Goal: Task Accomplishment & Management: Manage account settings

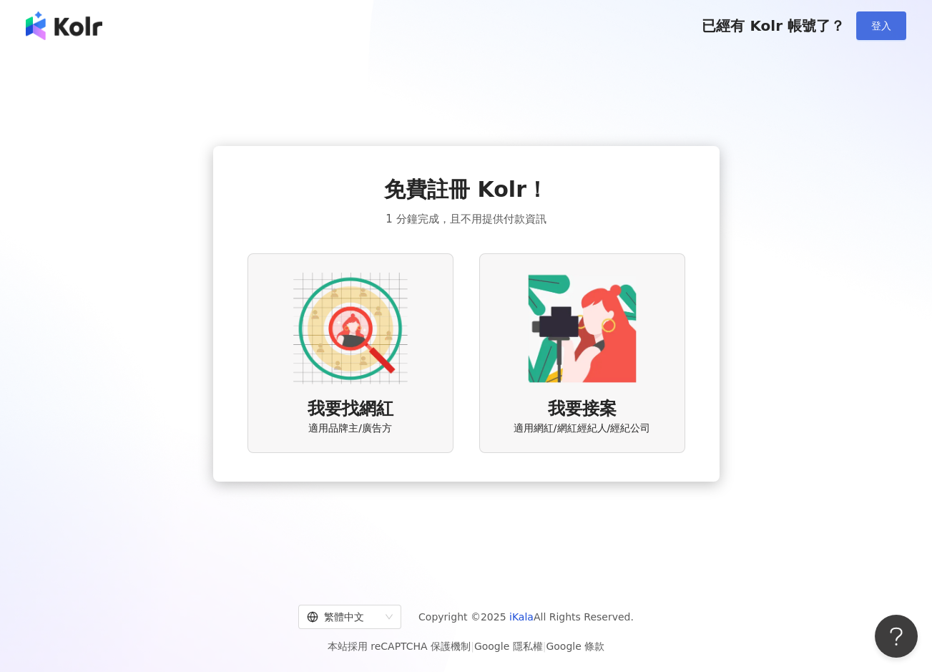
click at [877, 26] on span "登入" at bounding box center [882, 25] width 20 height 11
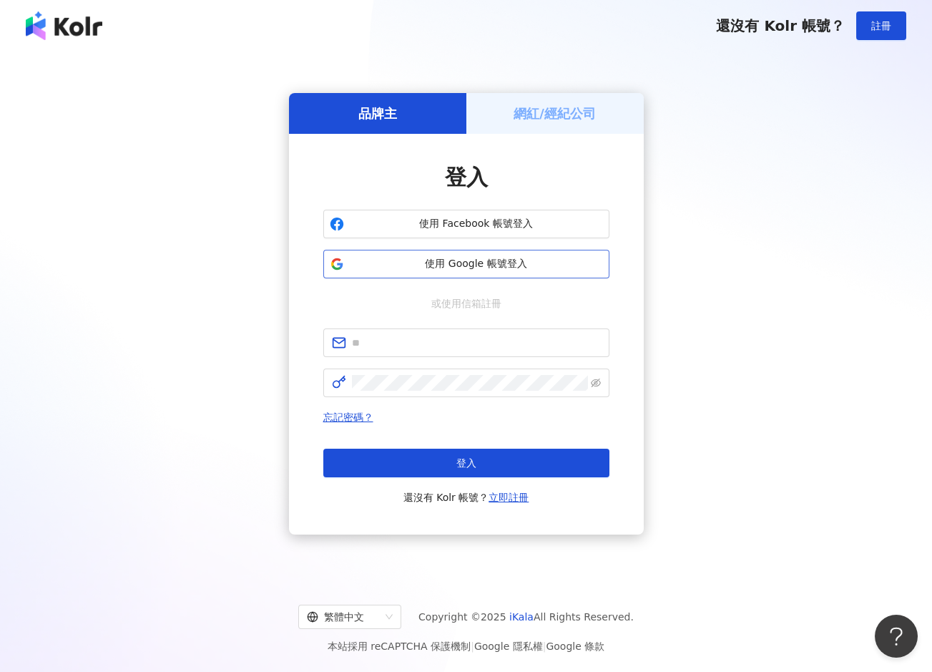
click at [455, 271] on span "使用 Google 帳號登入" at bounding box center [476, 264] width 253 height 14
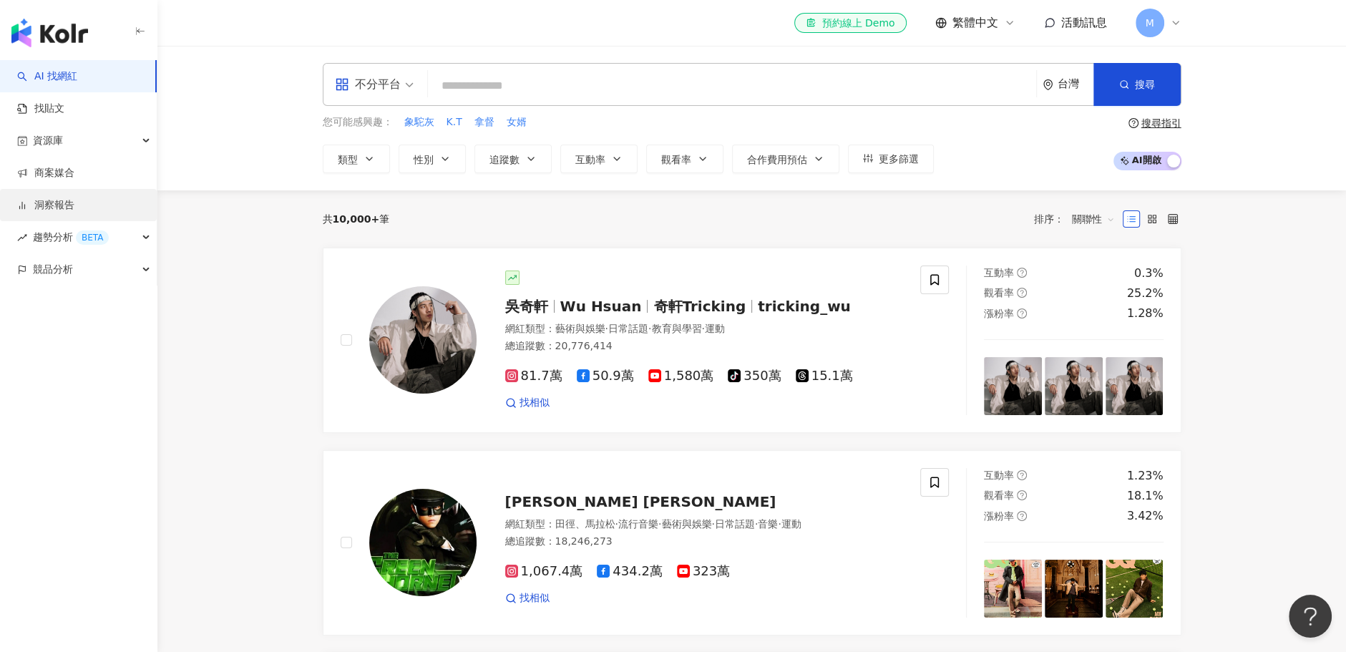
click at [74, 203] on link "洞察報告" at bounding box center [45, 205] width 57 height 14
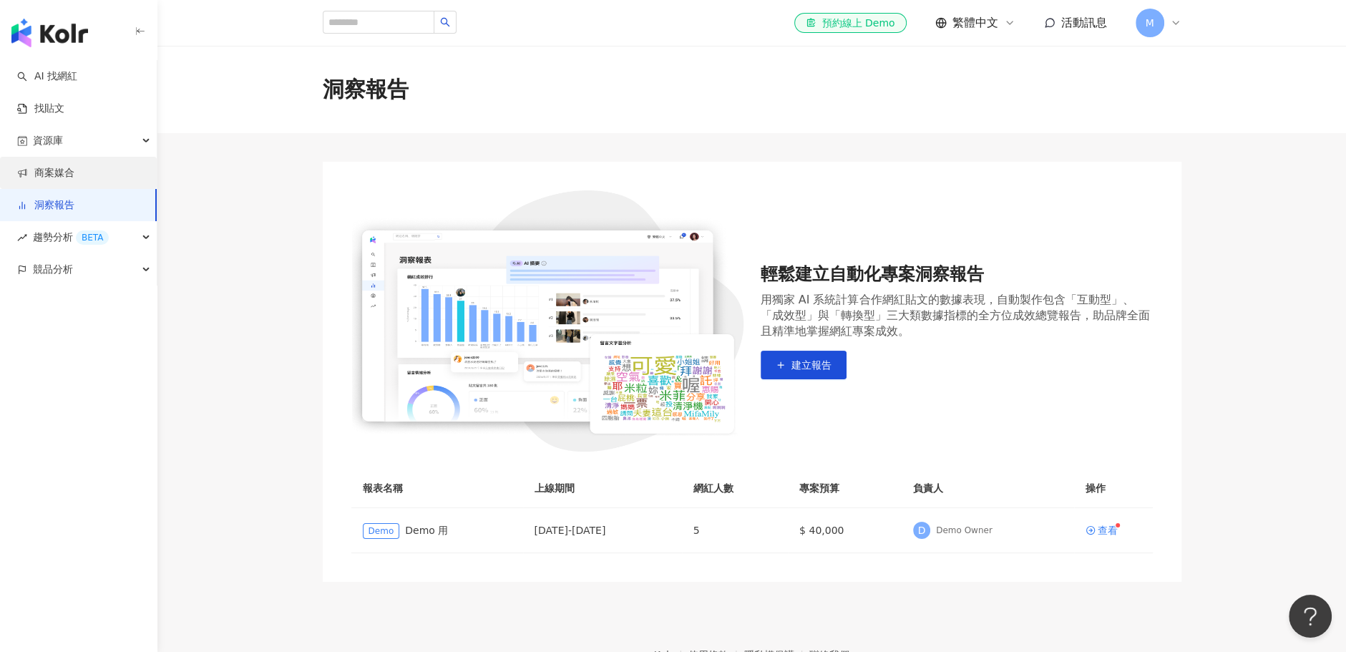
click at [74, 176] on link "商案媒合" at bounding box center [45, 173] width 57 height 14
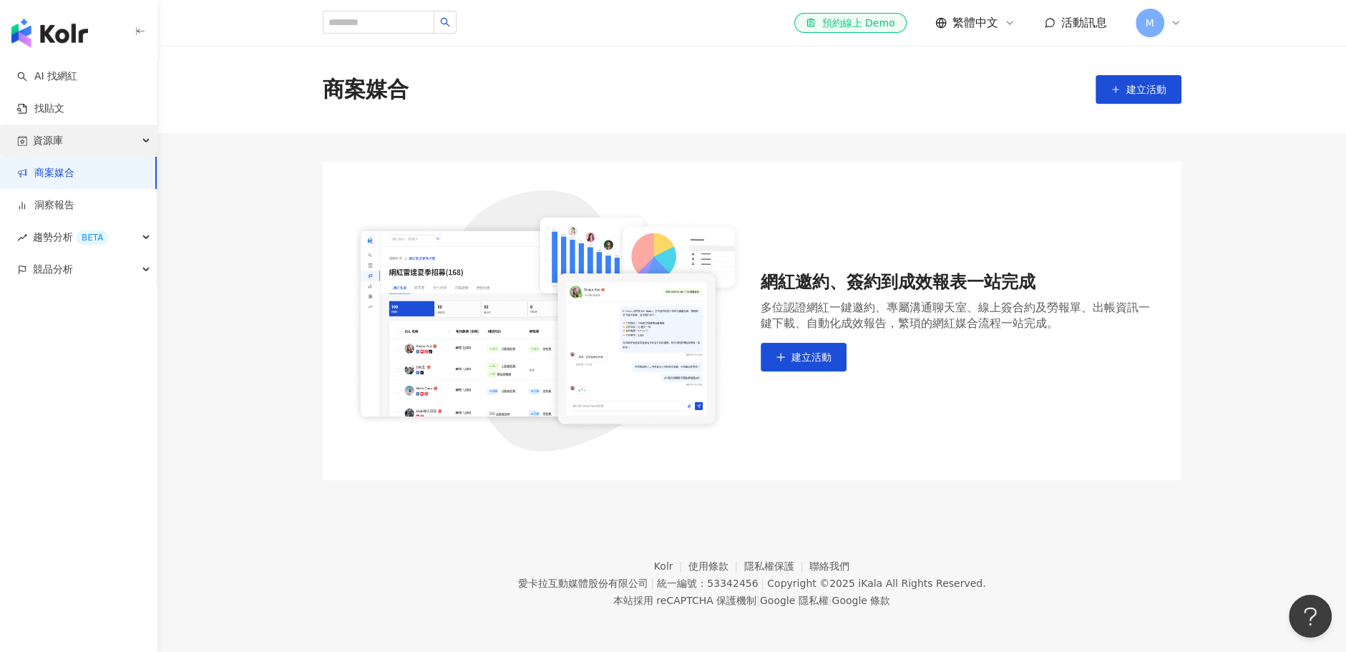
click at [89, 148] on div "資源庫" at bounding box center [78, 141] width 157 height 32
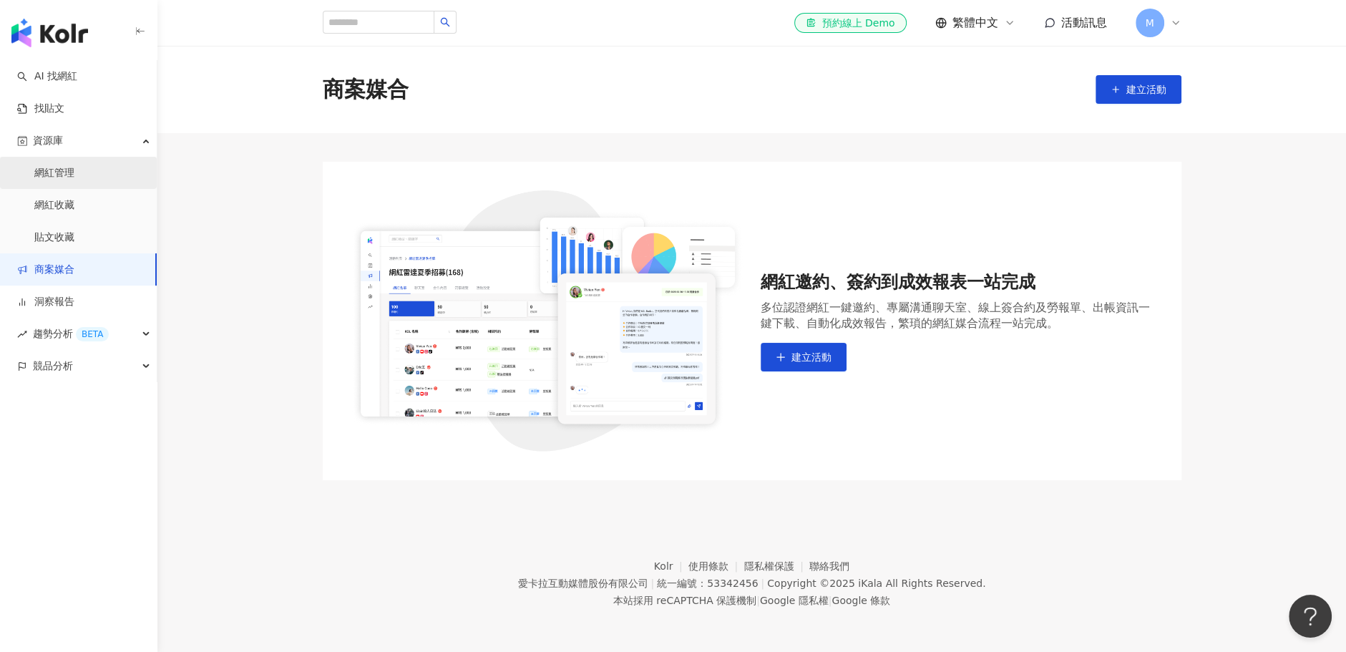
click at [74, 175] on link "網紅管理" at bounding box center [54, 173] width 40 height 14
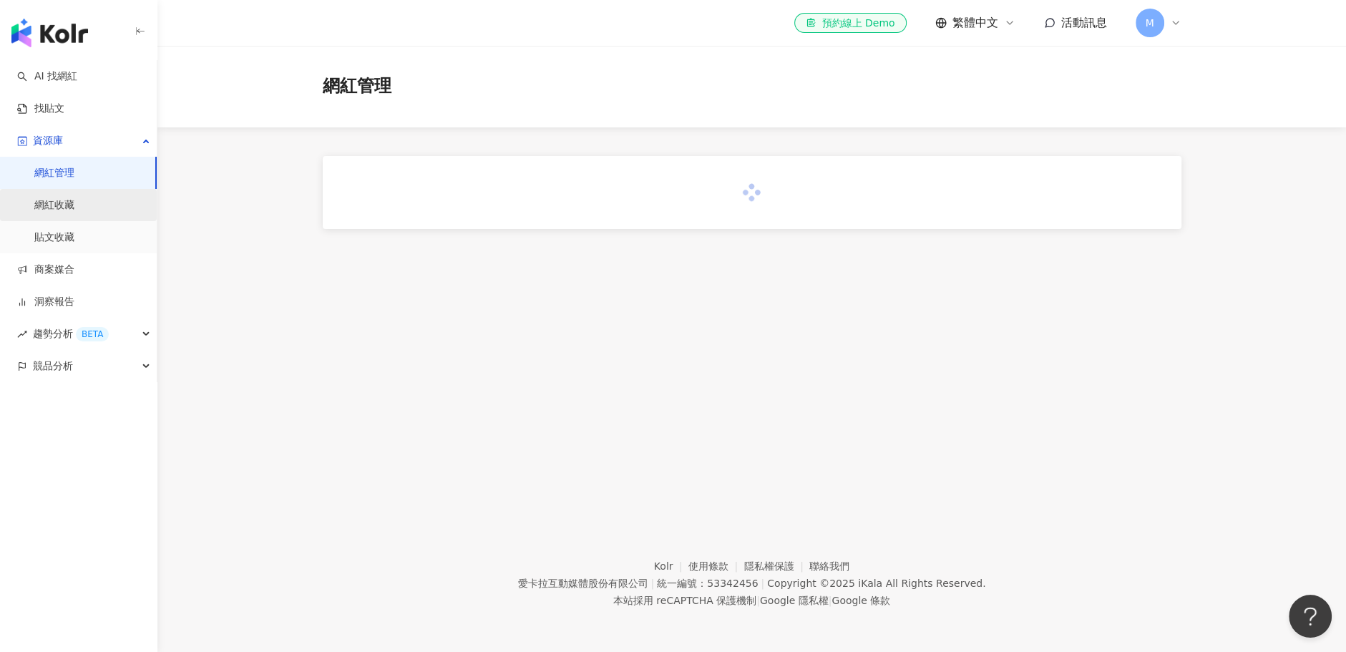
click at [74, 199] on link "網紅收藏" at bounding box center [54, 205] width 40 height 14
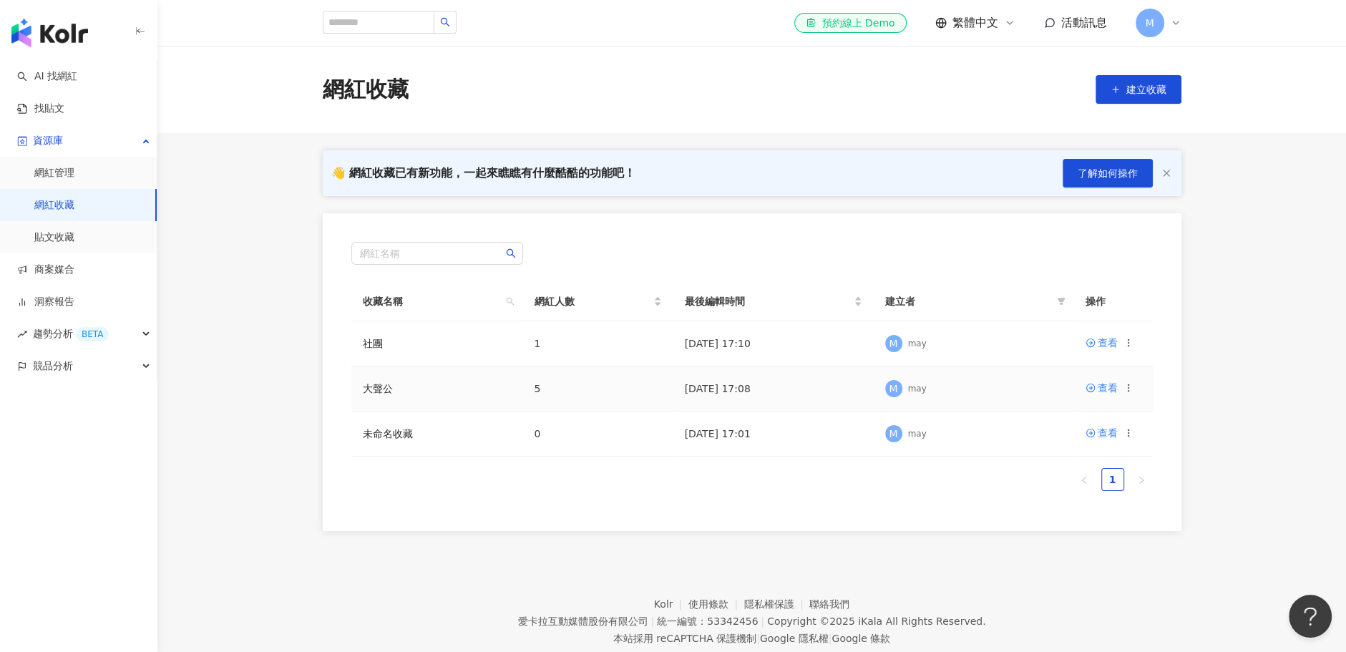
click at [533, 384] on td "5" at bounding box center [598, 388] width 150 height 45
click at [565, 336] on td "1" at bounding box center [598, 343] width 150 height 45
click at [932, 339] on div "查看" at bounding box center [1108, 343] width 20 height 16
click at [409, 354] on td "社團" at bounding box center [437, 343] width 172 height 45
click at [932, 430] on icon at bounding box center [1129, 433] width 10 height 10
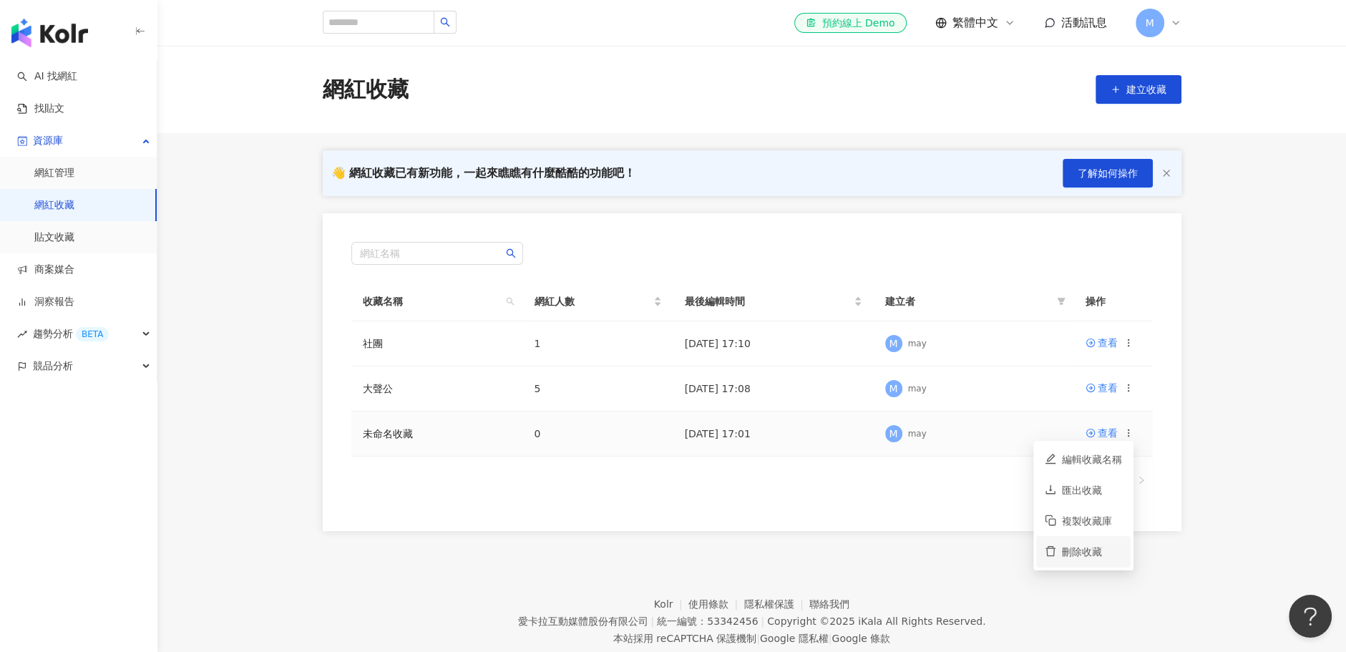
click at [932, 547] on div "刪除收藏" at bounding box center [1092, 552] width 60 height 16
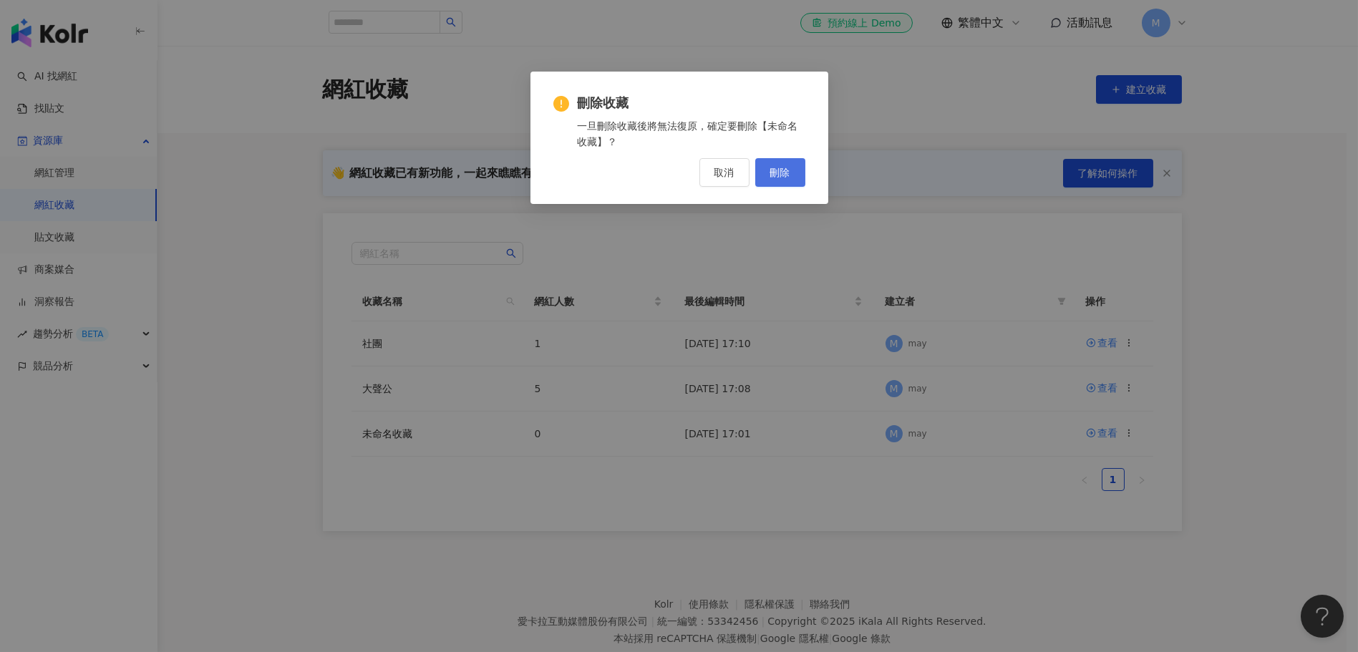
click at [768, 172] on button "刪除" at bounding box center [780, 172] width 50 height 29
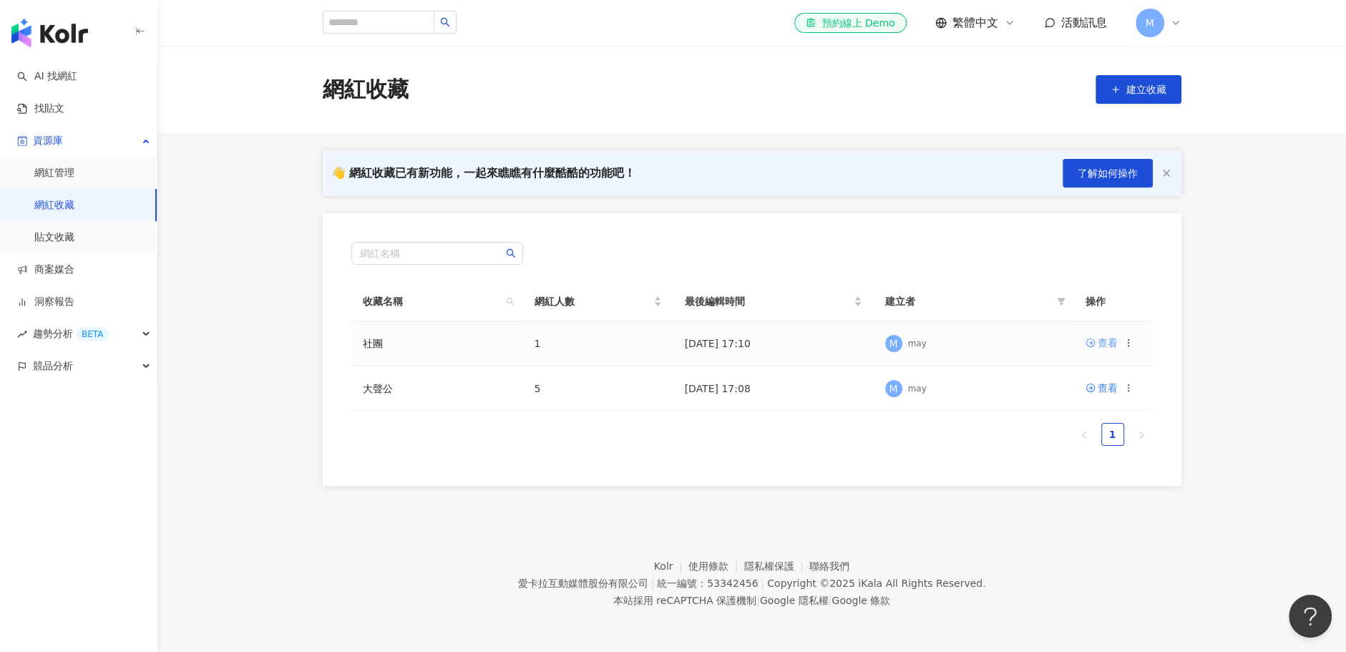
click at [932, 341] on div "查看" at bounding box center [1108, 343] width 20 height 16
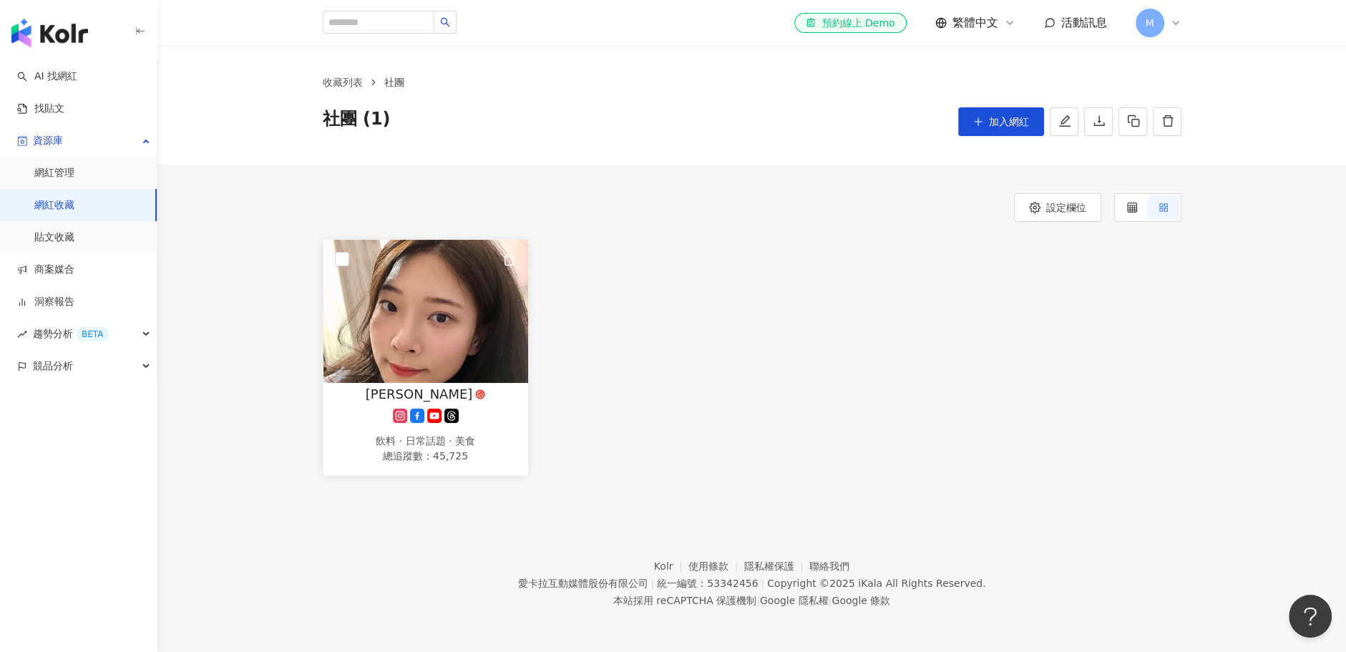
click at [462, 286] on img at bounding box center [425, 311] width 205 height 143
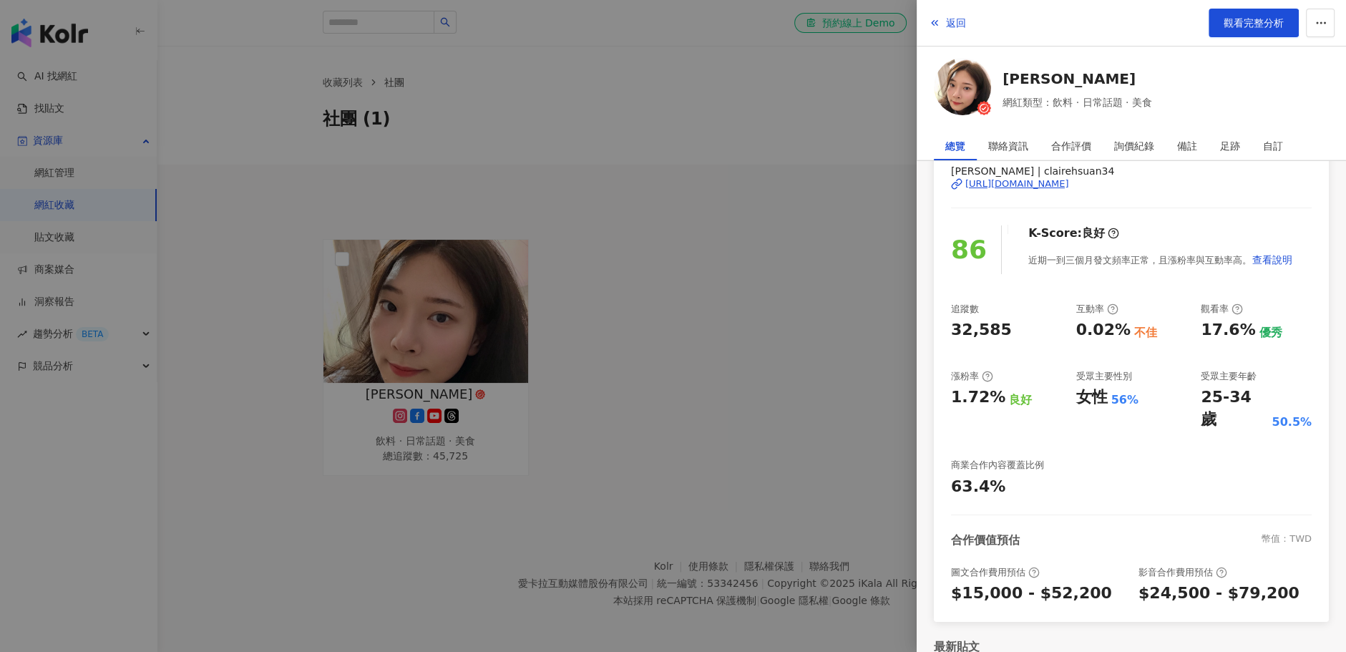
scroll to position [26, 0]
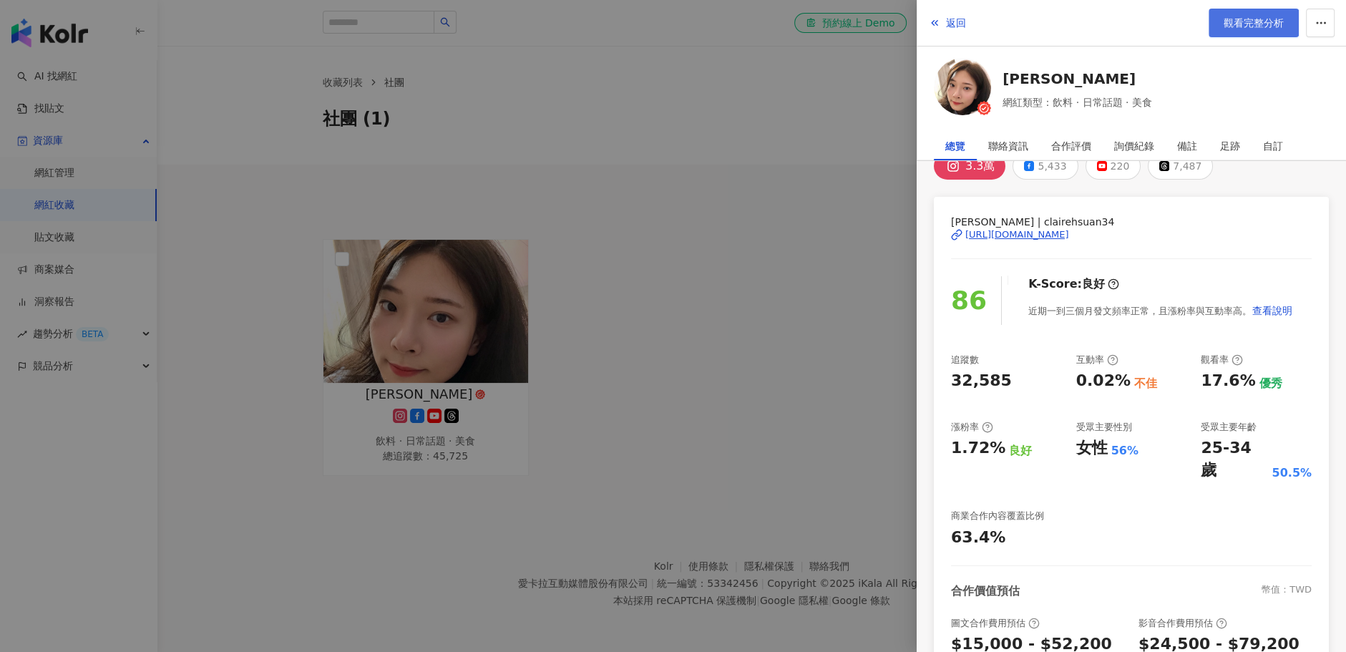
click at [932, 19] on span "觀看完整分析" at bounding box center [1254, 22] width 60 height 11
click at [849, 198] on div at bounding box center [673, 326] width 1346 height 652
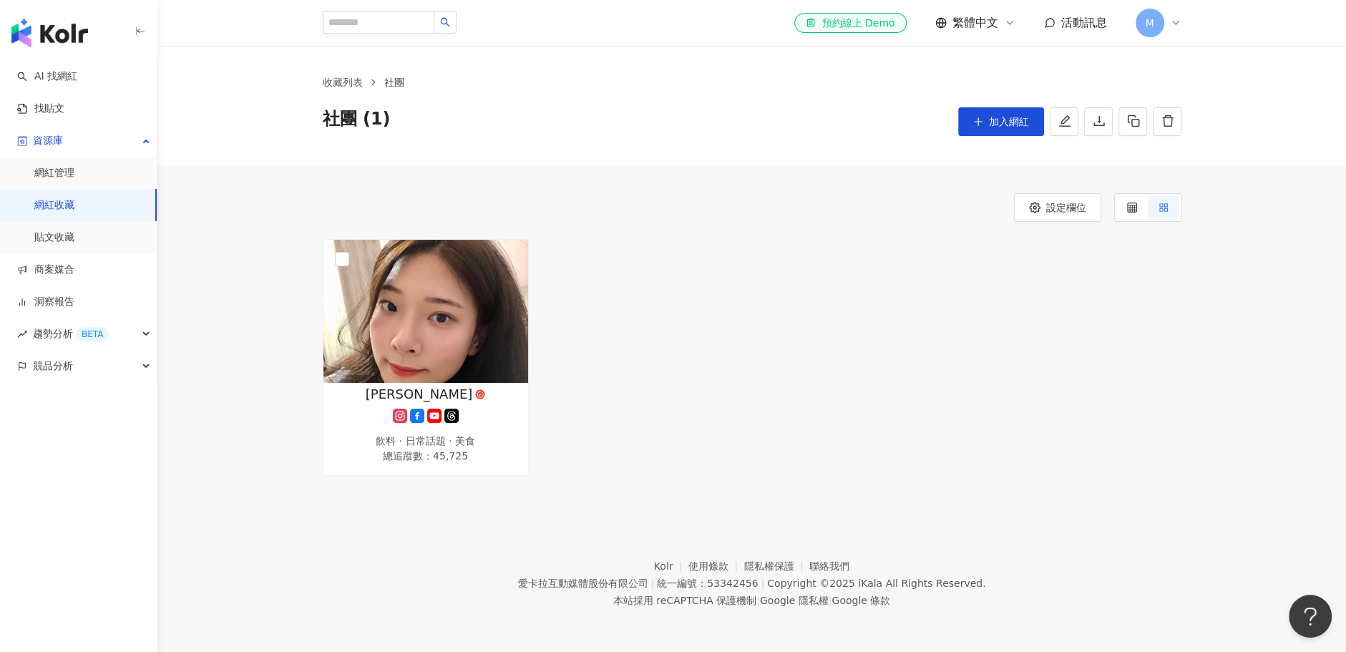
click at [349, 71] on div "收藏列表 社團 社團 (1) 加入網紅" at bounding box center [751, 105] width 1189 height 119
click at [347, 80] on link "收藏列表" at bounding box center [343, 82] width 46 height 16
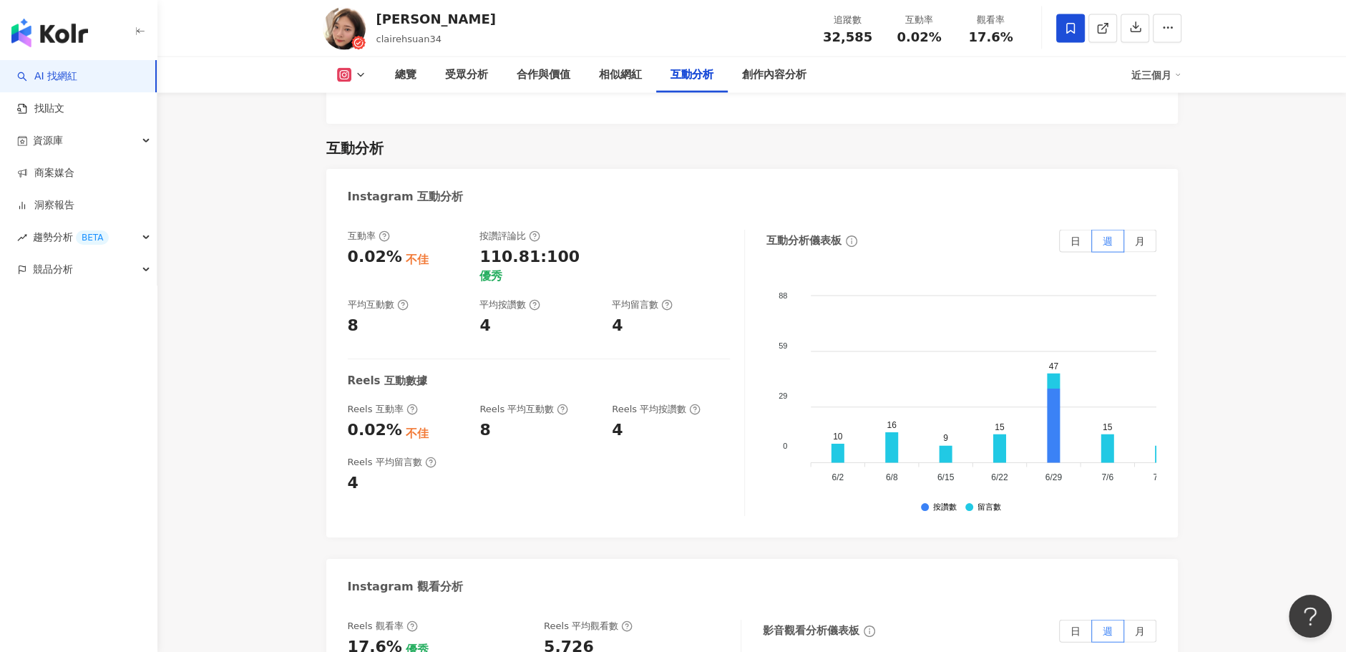
scroll to position [2863, 0]
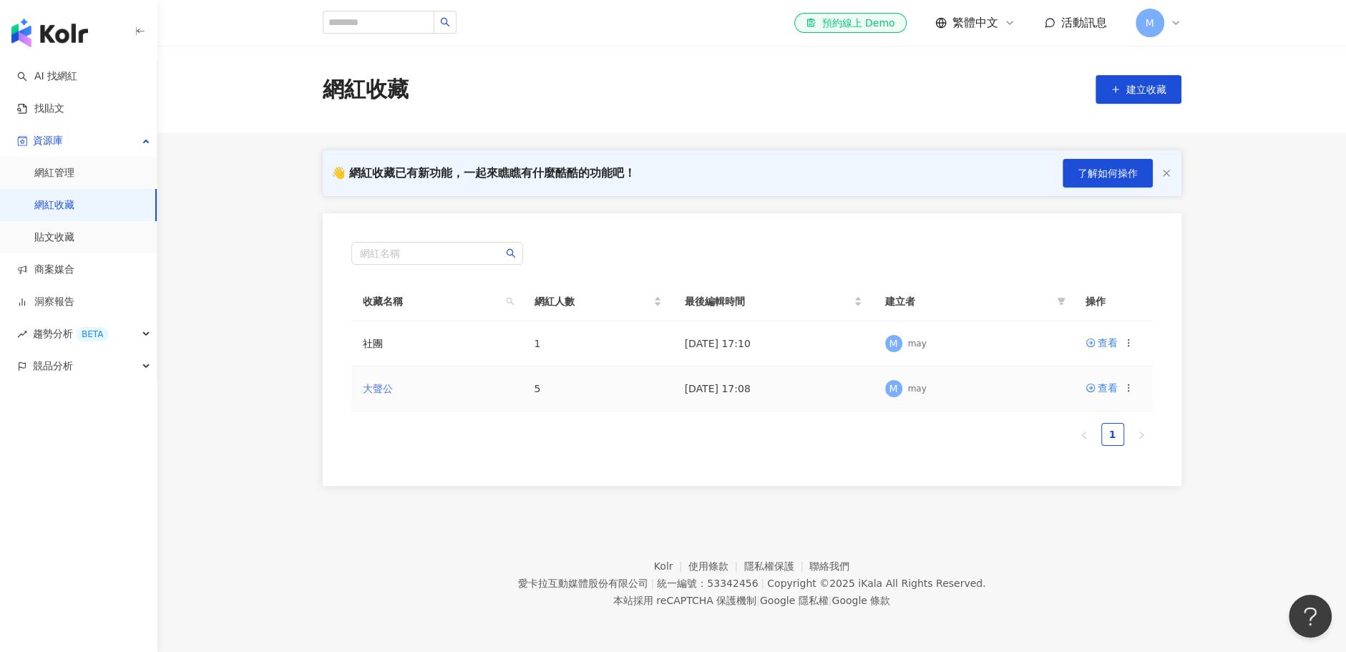
click at [380, 390] on link "大聲公" at bounding box center [378, 388] width 30 height 11
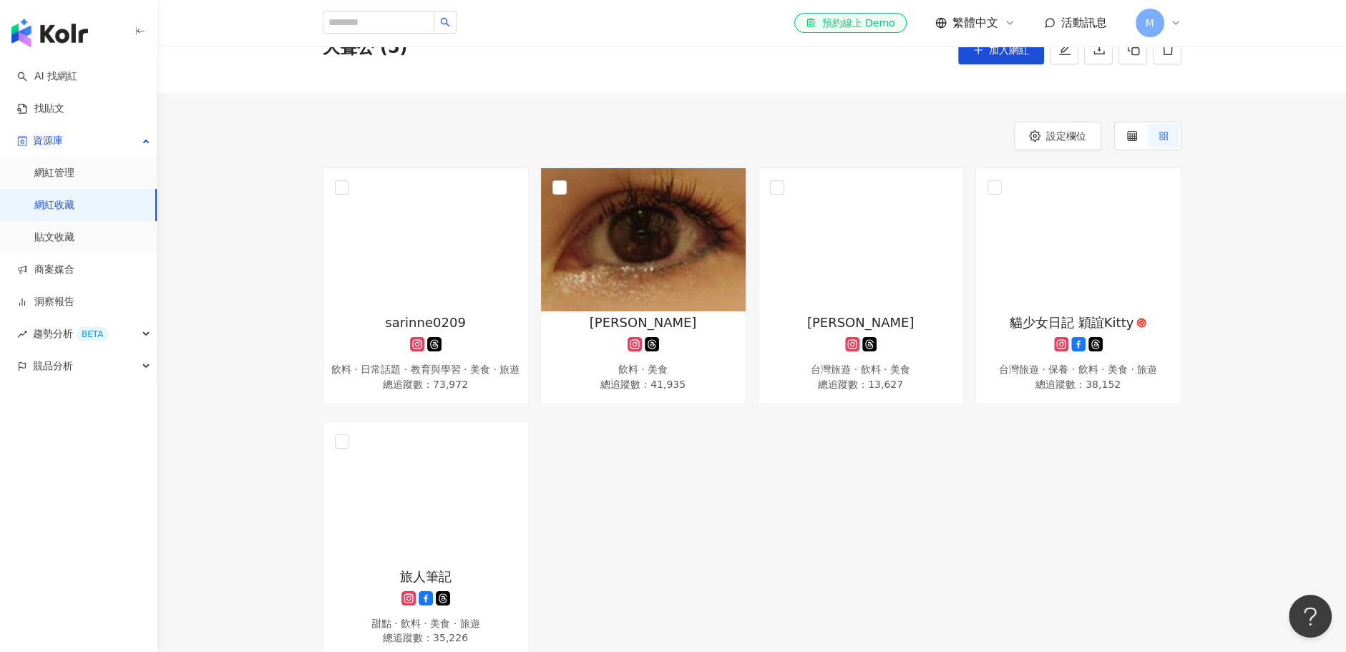
scroll to position [143, 0]
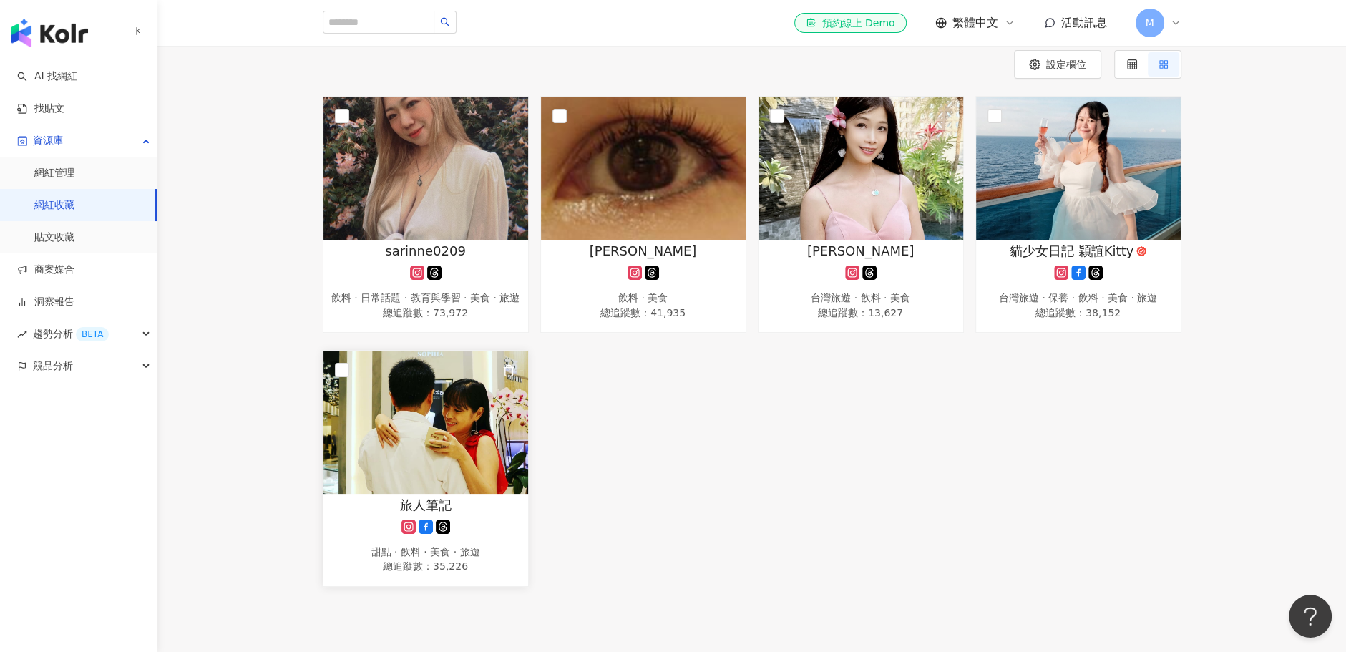
click at [484, 457] on img at bounding box center [425, 422] width 205 height 143
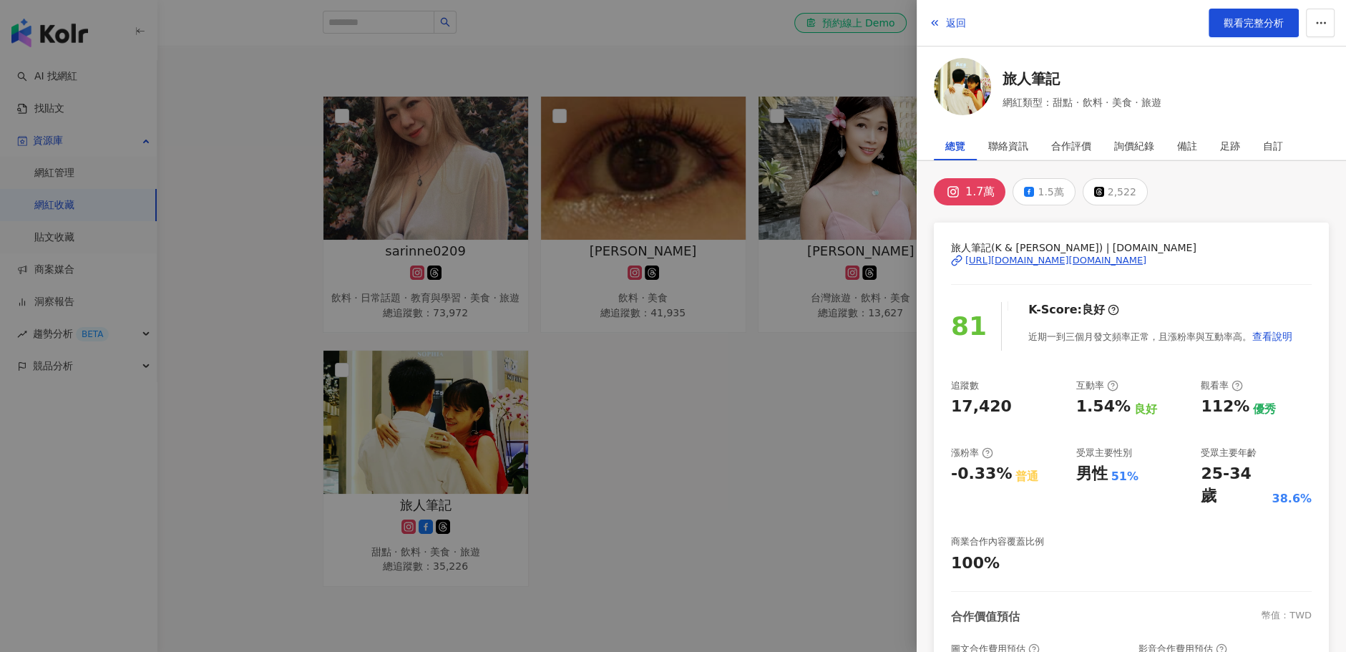
click at [761, 447] on div at bounding box center [673, 326] width 1346 height 652
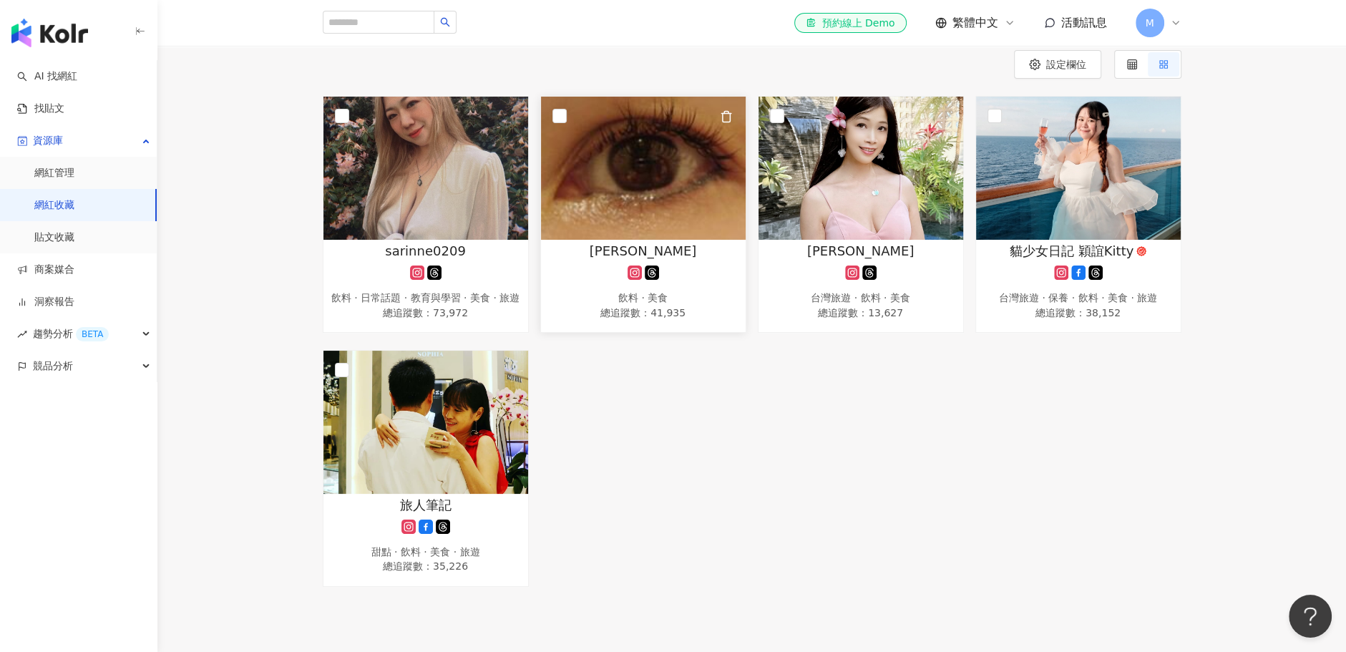
click at [644, 177] on img at bounding box center [643, 168] width 205 height 143
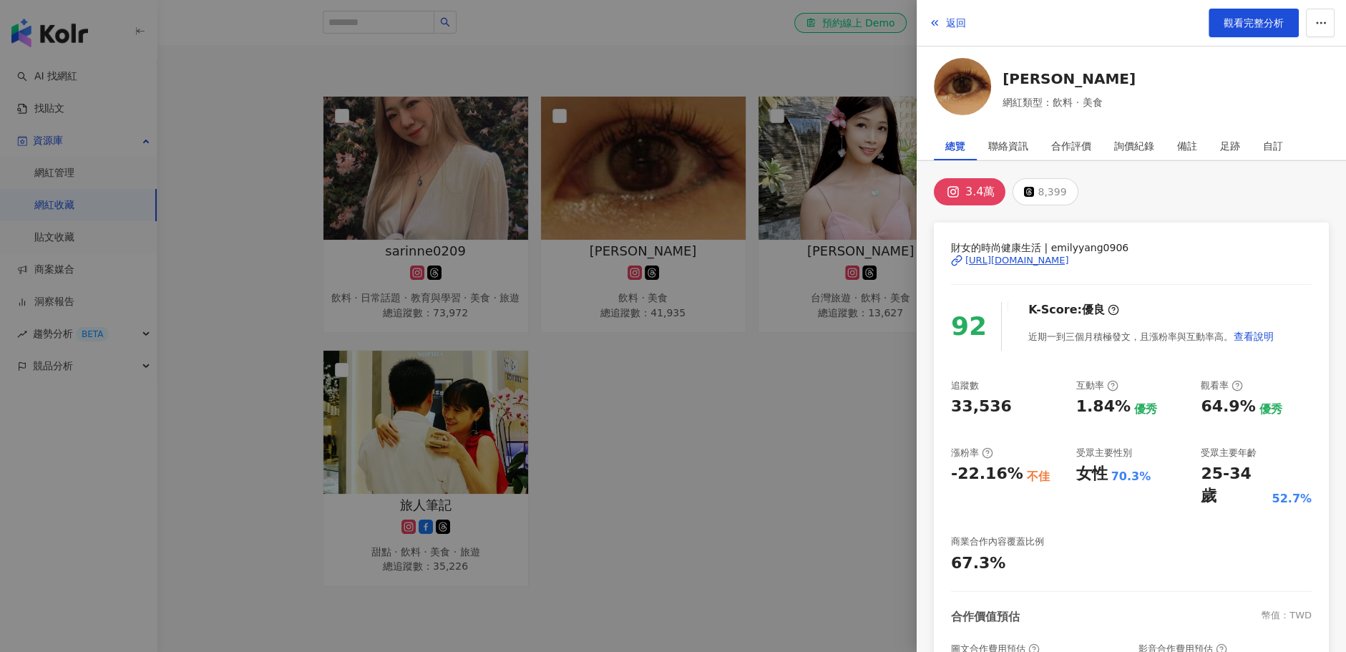
click at [759, 434] on div at bounding box center [673, 326] width 1346 height 652
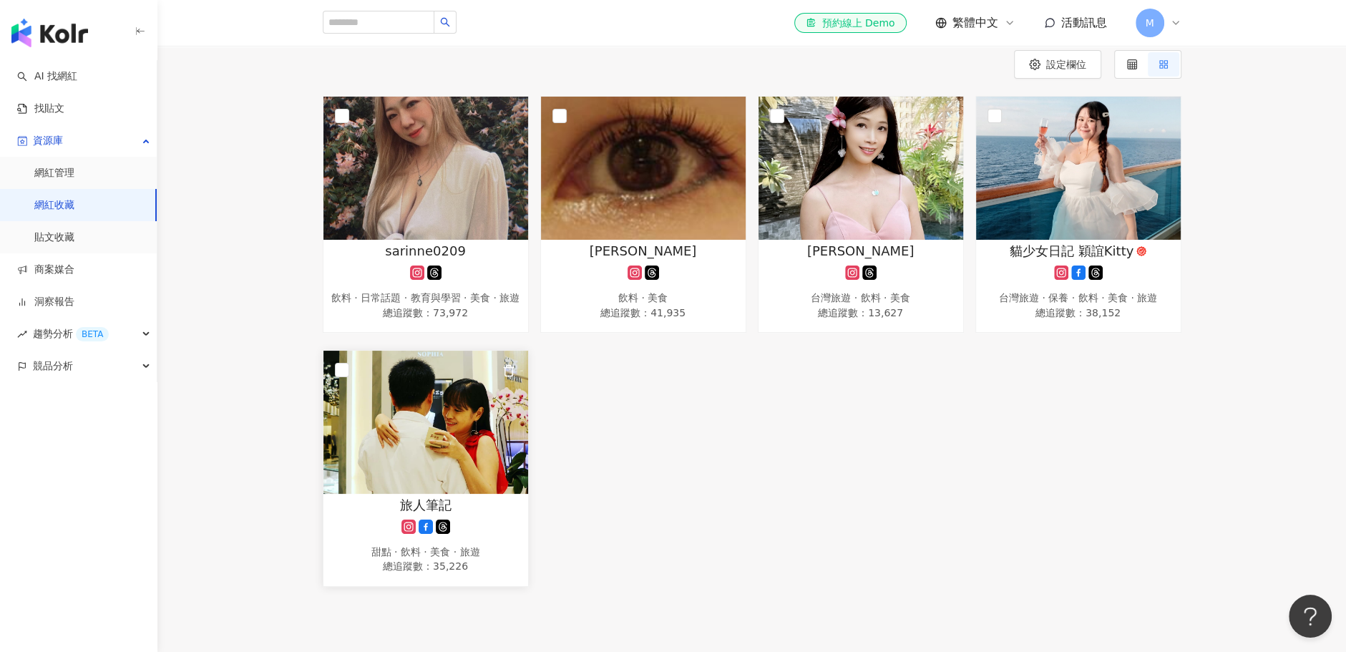
click at [470, 427] on img at bounding box center [425, 422] width 205 height 143
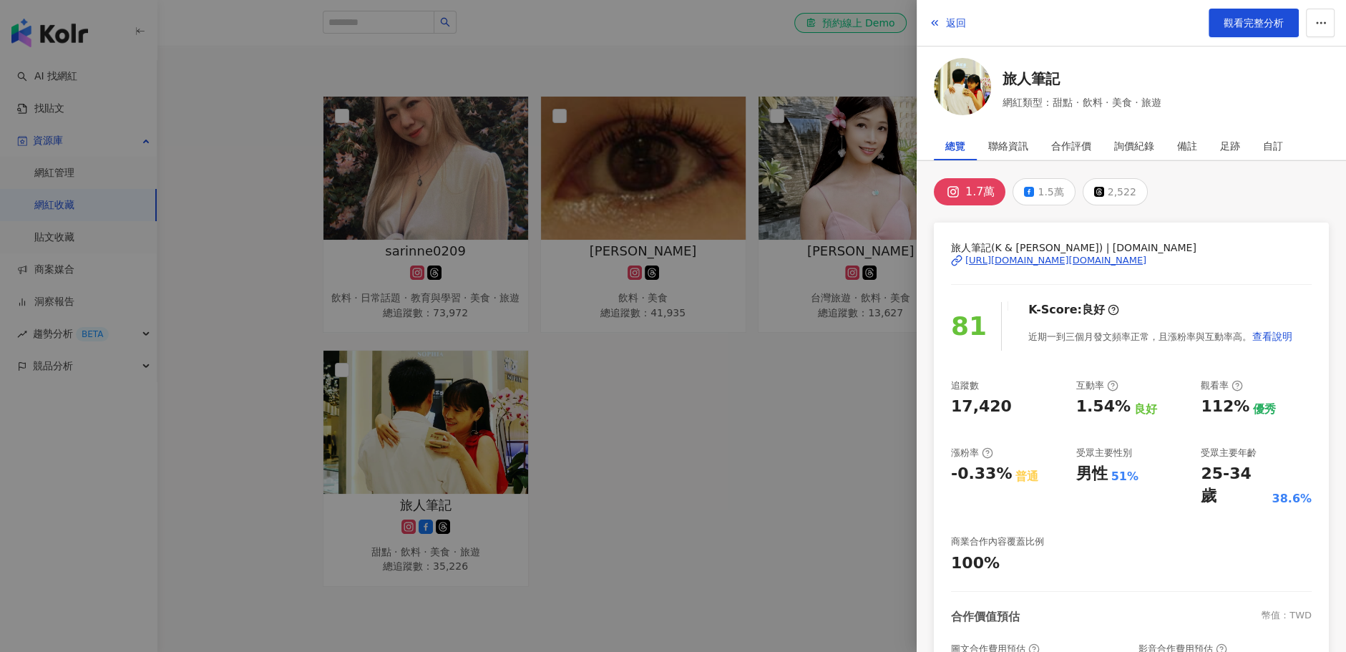
click at [766, 406] on div at bounding box center [673, 326] width 1346 height 652
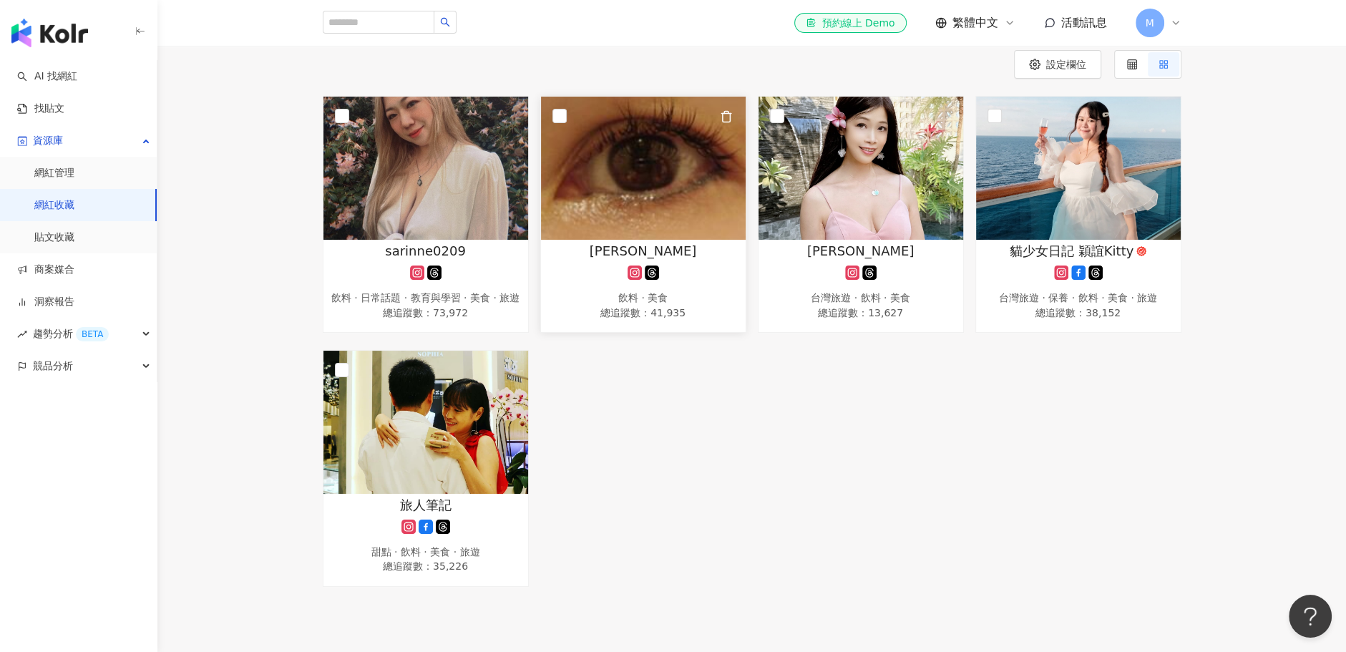
click at [682, 198] on img at bounding box center [643, 168] width 205 height 143
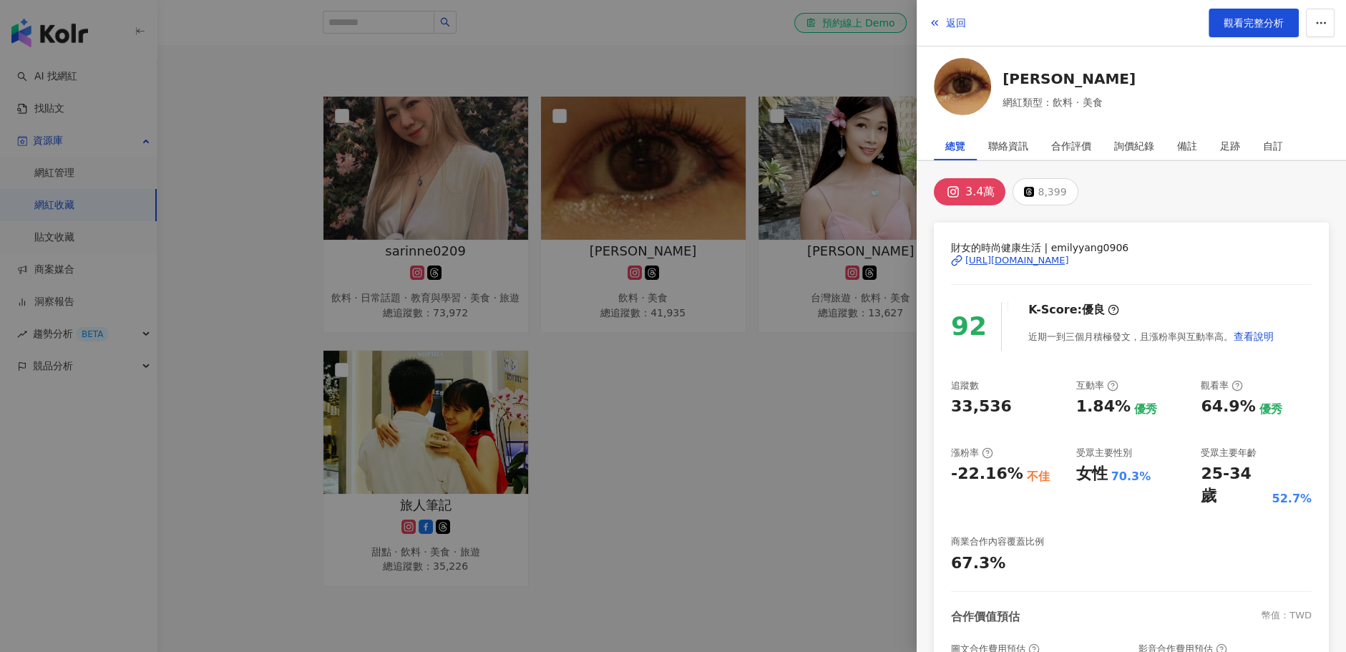
click at [760, 424] on div at bounding box center [673, 326] width 1346 height 652
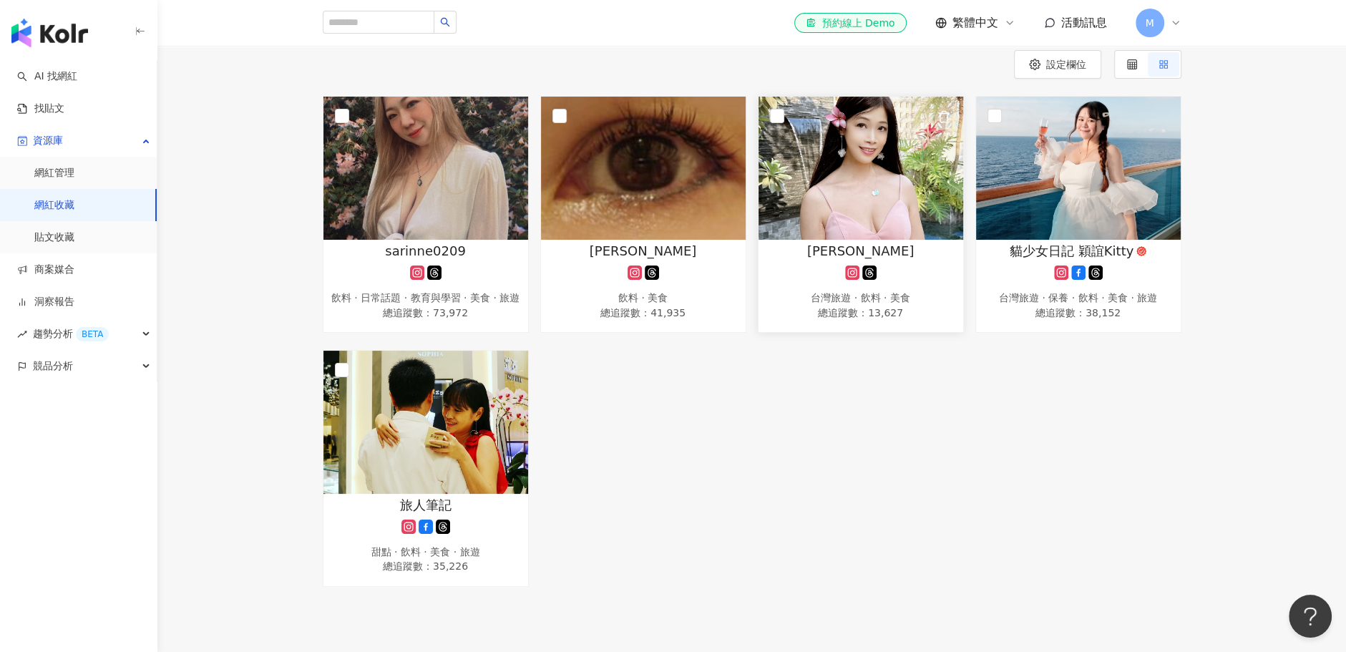
click at [930, 189] on img at bounding box center [861, 168] width 205 height 143
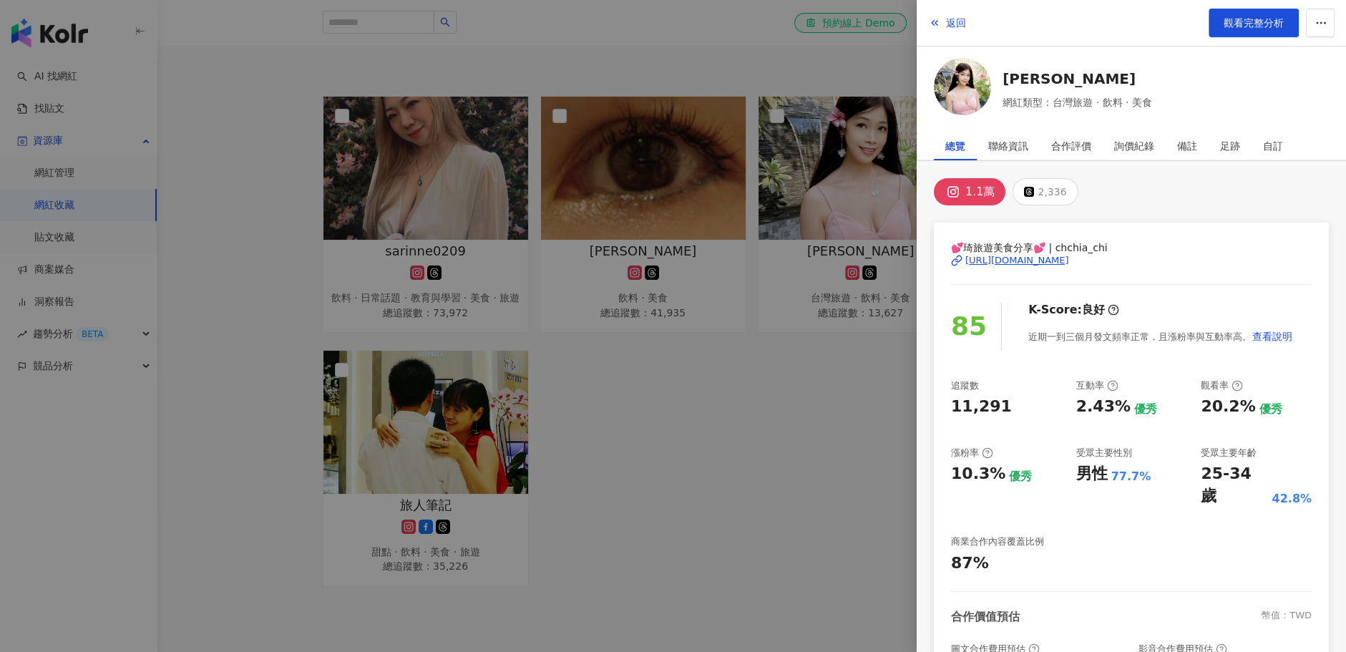
click at [910, 461] on div at bounding box center [673, 326] width 1346 height 652
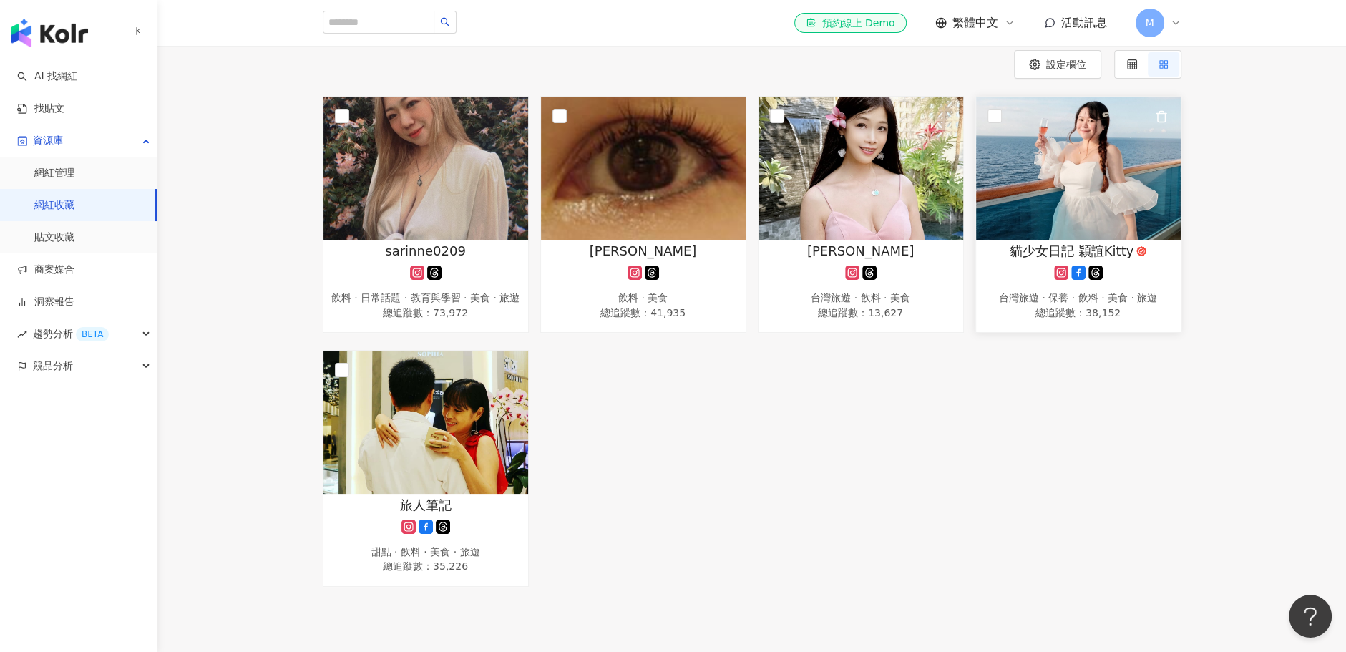
click at [1159, 199] on img at bounding box center [1078, 168] width 205 height 143
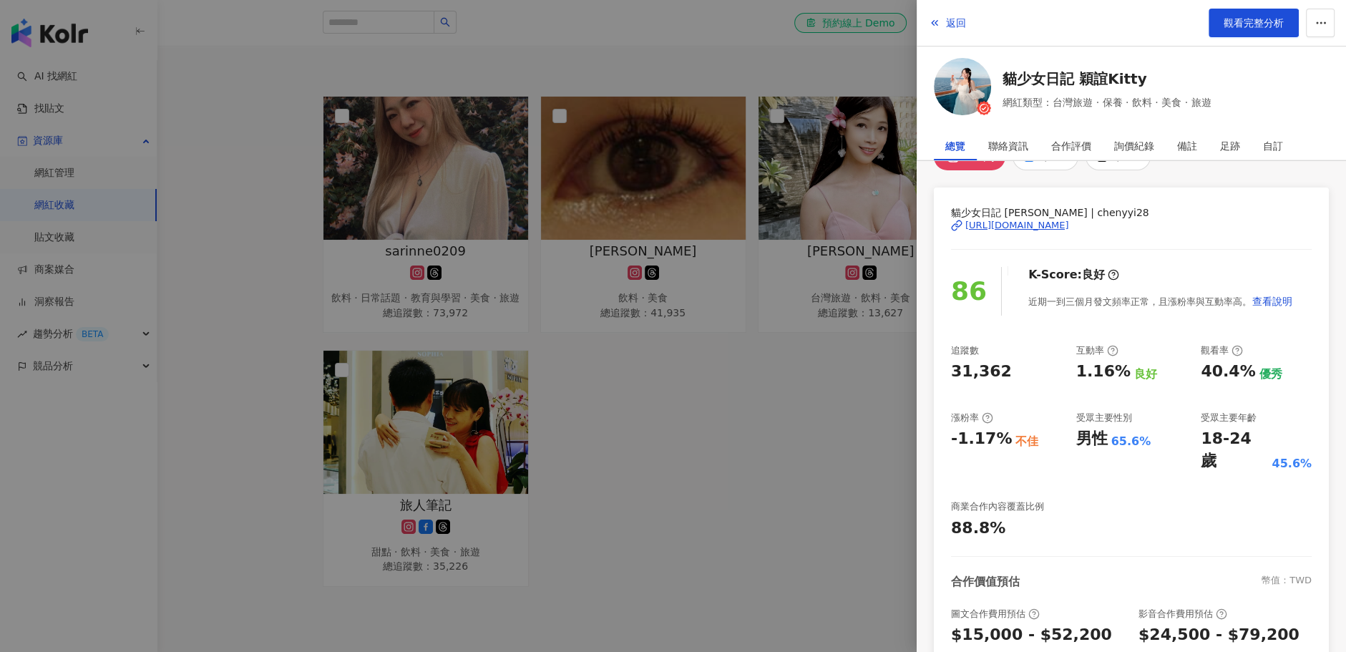
scroll to position [26, 0]
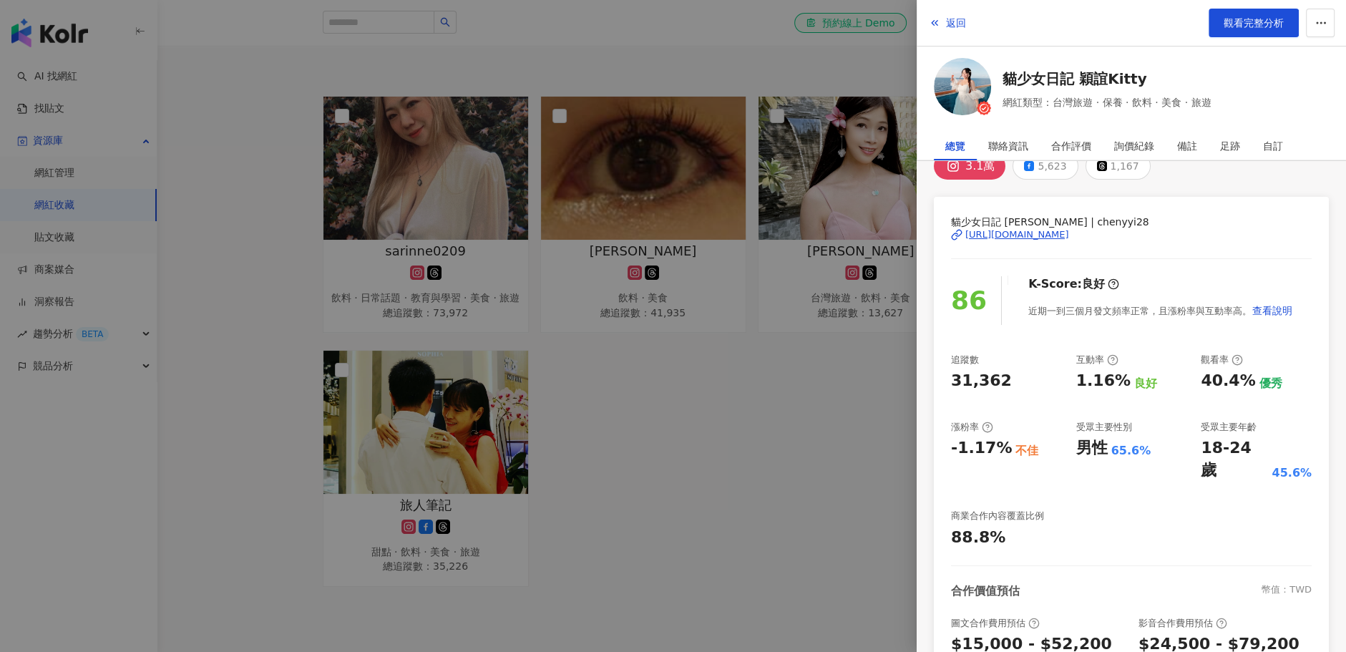
click at [787, 457] on div at bounding box center [673, 326] width 1346 height 652
